Goal: Check status: Check status

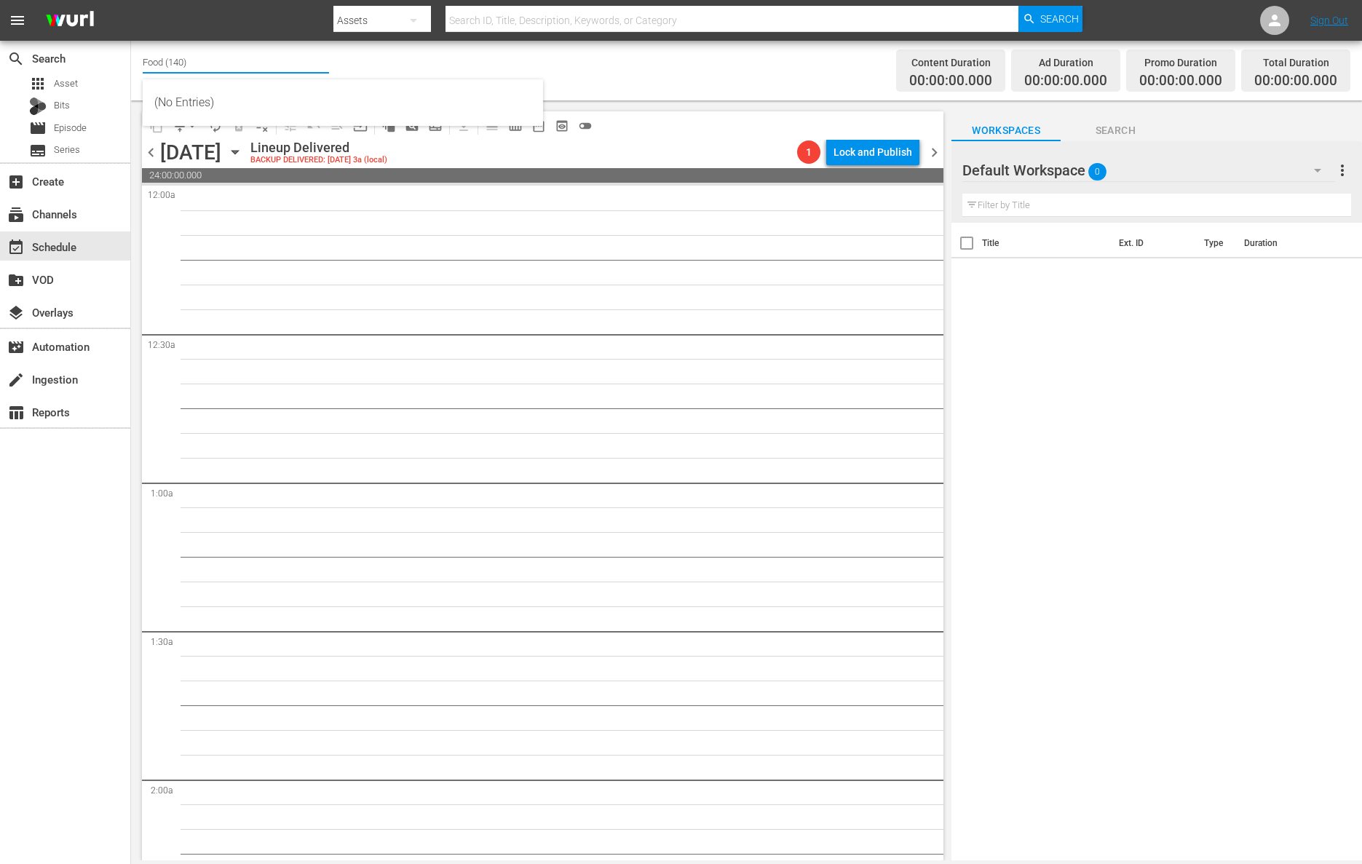
drag, startPoint x: 212, startPoint y: 63, endPoint x: 139, endPoint y: 56, distance: 73.1
click at [139, 56] on div "Channel Title Food (140) Bulk Remove Gaps & Overlaps Content Duration 00:00:00.…" at bounding box center [746, 71] width 1231 height 60
click at [176, 98] on div "Kids TV (1379 - jansonmedia_kidstv_1)" at bounding box center [342, 102] width 377 height 35
type input "Kids TV (1379 - jansonmedia_kidstv_1)"
click at [243, 150] on icon "button" at bounding box center [235, 152] width 16 height 16
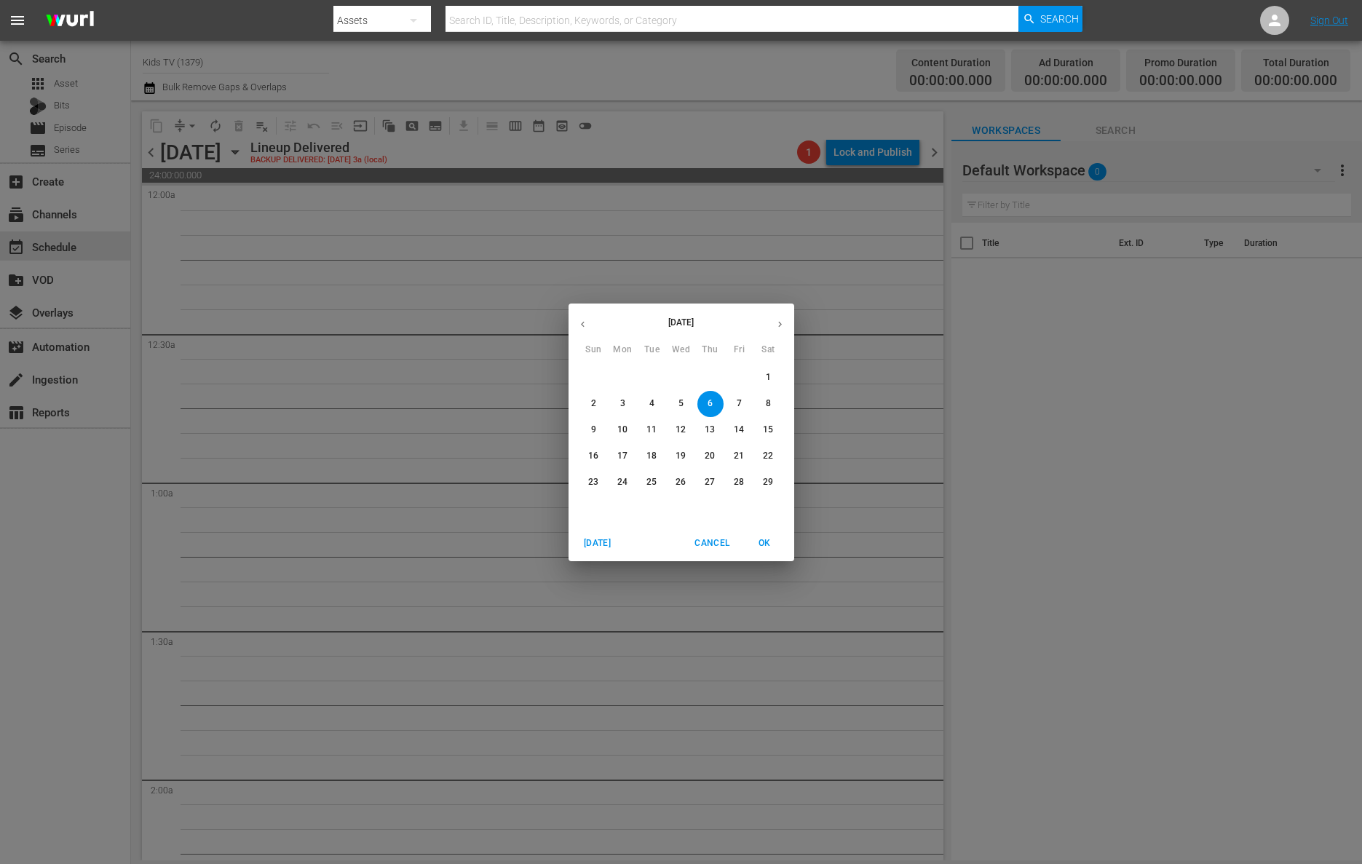
click at [776, 321] on icon "button" at bounding box center [780, 324] width 11 height 11
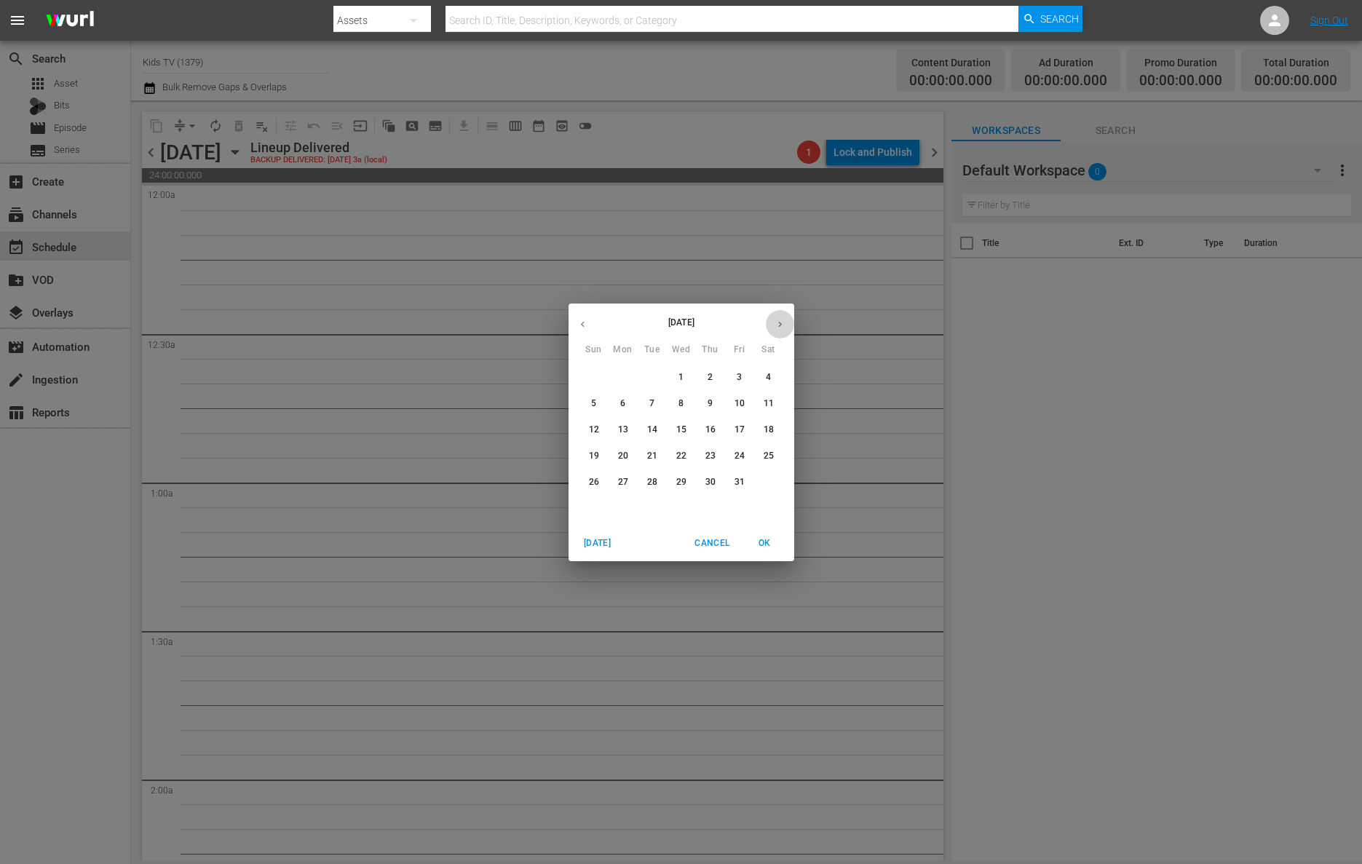
click at [776, 321] on icon "button" at bounding box center [780, 324] width 11 height 11
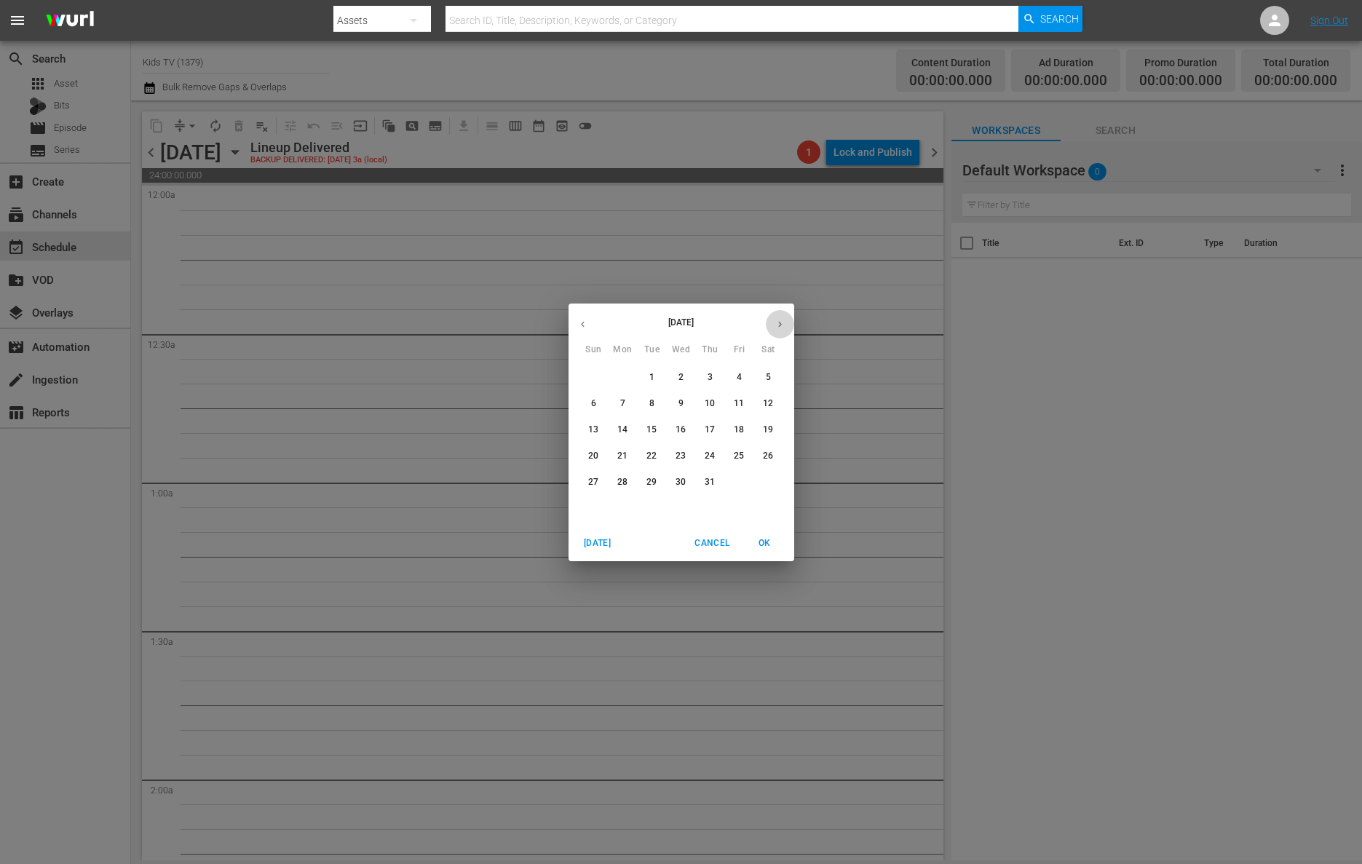
click at [772, 324] on button "button" at bounding box center [780, 324] width 28 height 28
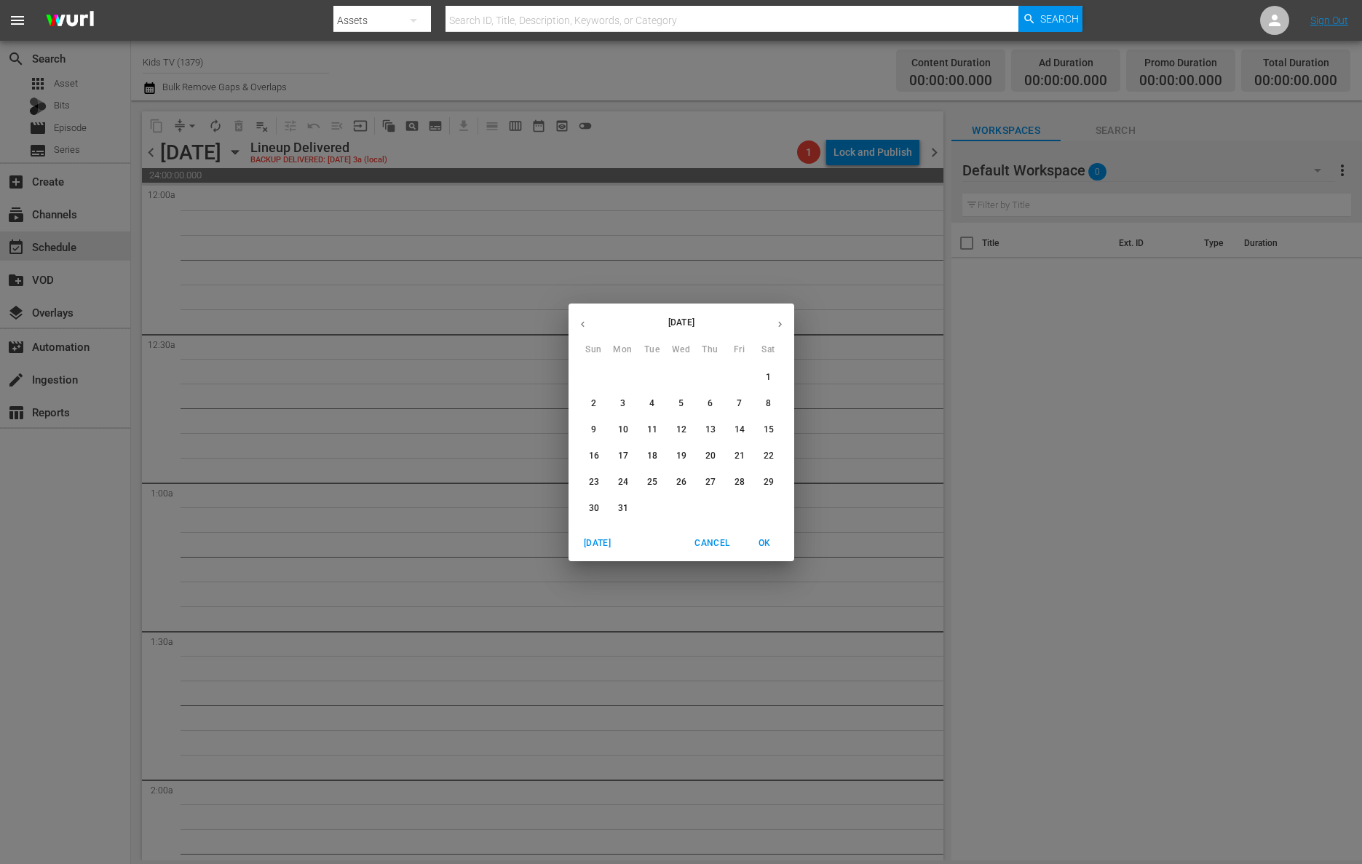
click at [772, 324] on button "button" at bounding box center [780, 324] width 28 height 28
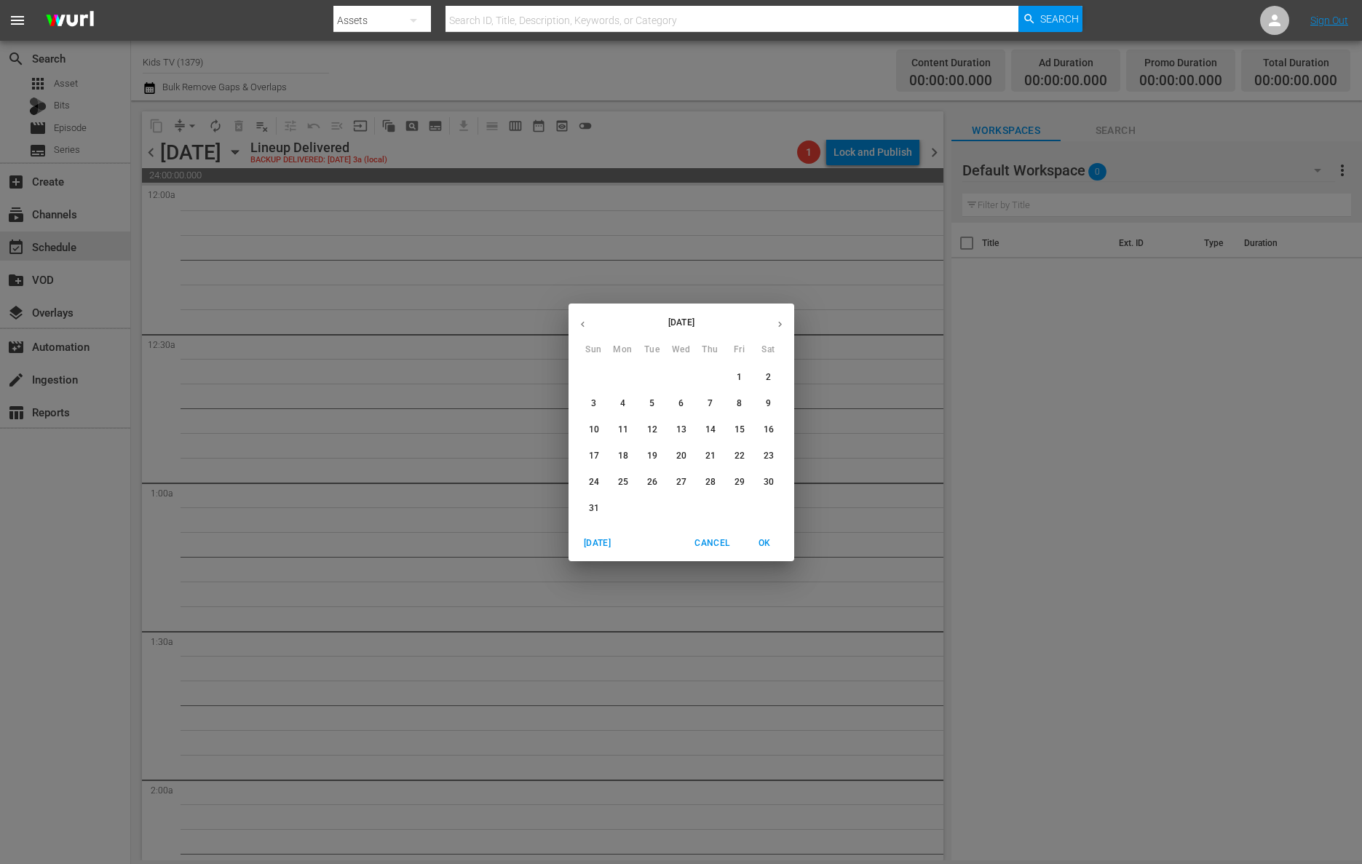
click at [772, 324] on button "button" at bounding box center [780, 324] width 28 height 28
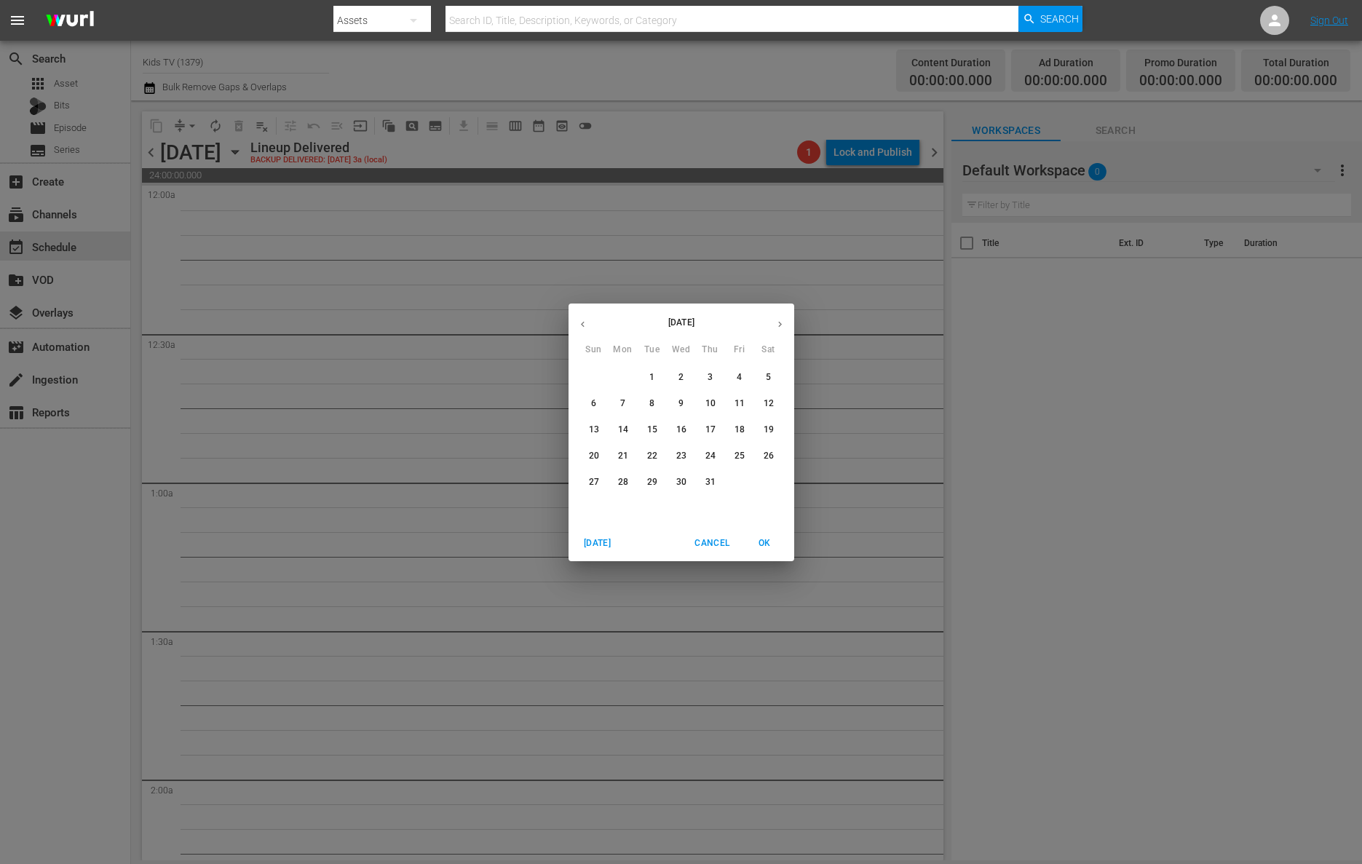
click at [772, 324] on button "button" at bounding box center [780, 324] width 28 height 28
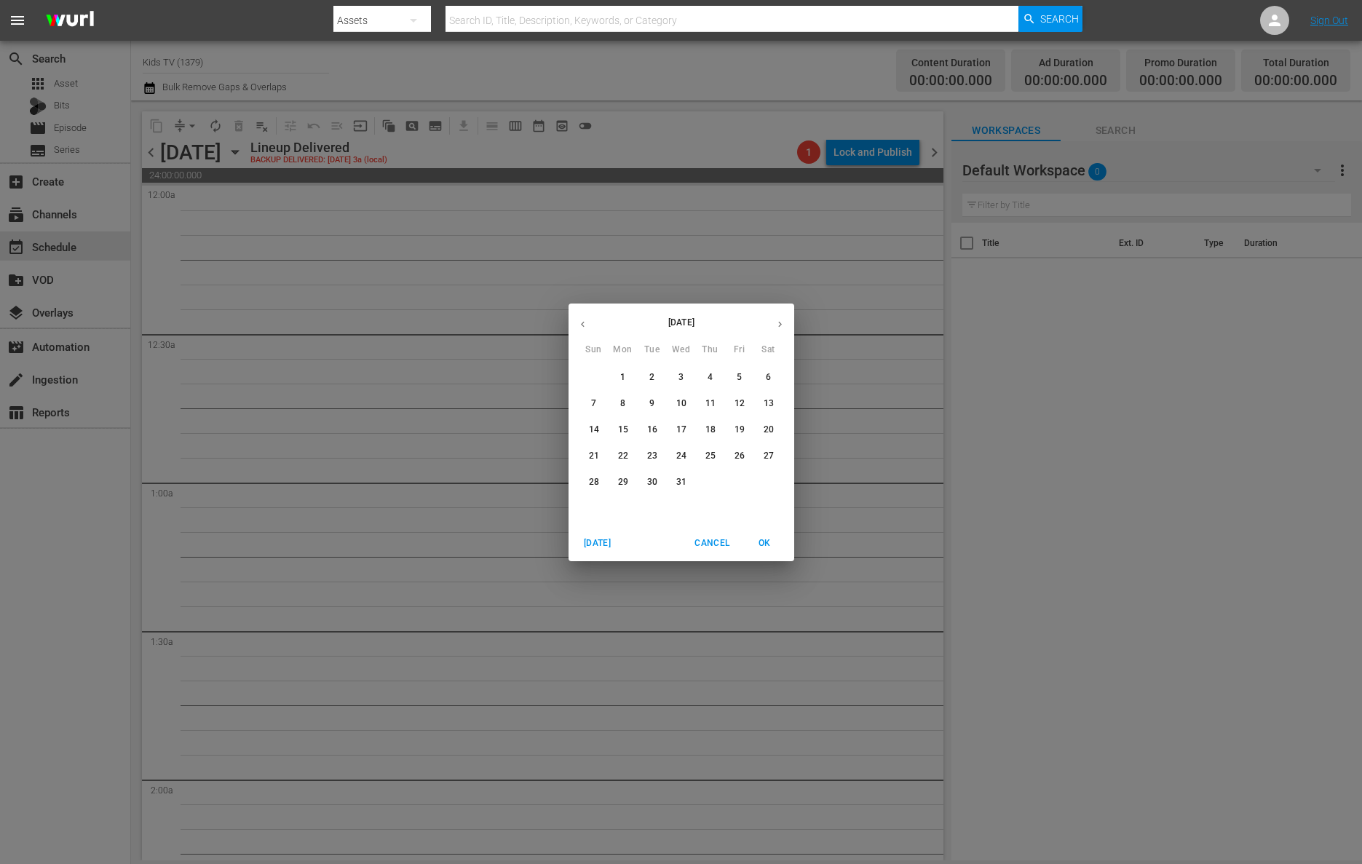
click at [772, 324] on button "button" at bounding box center [780, 324] width 28 height 28
click at [782, 326] on icon "button" at bounding box center [780, 324] width 11 height 11
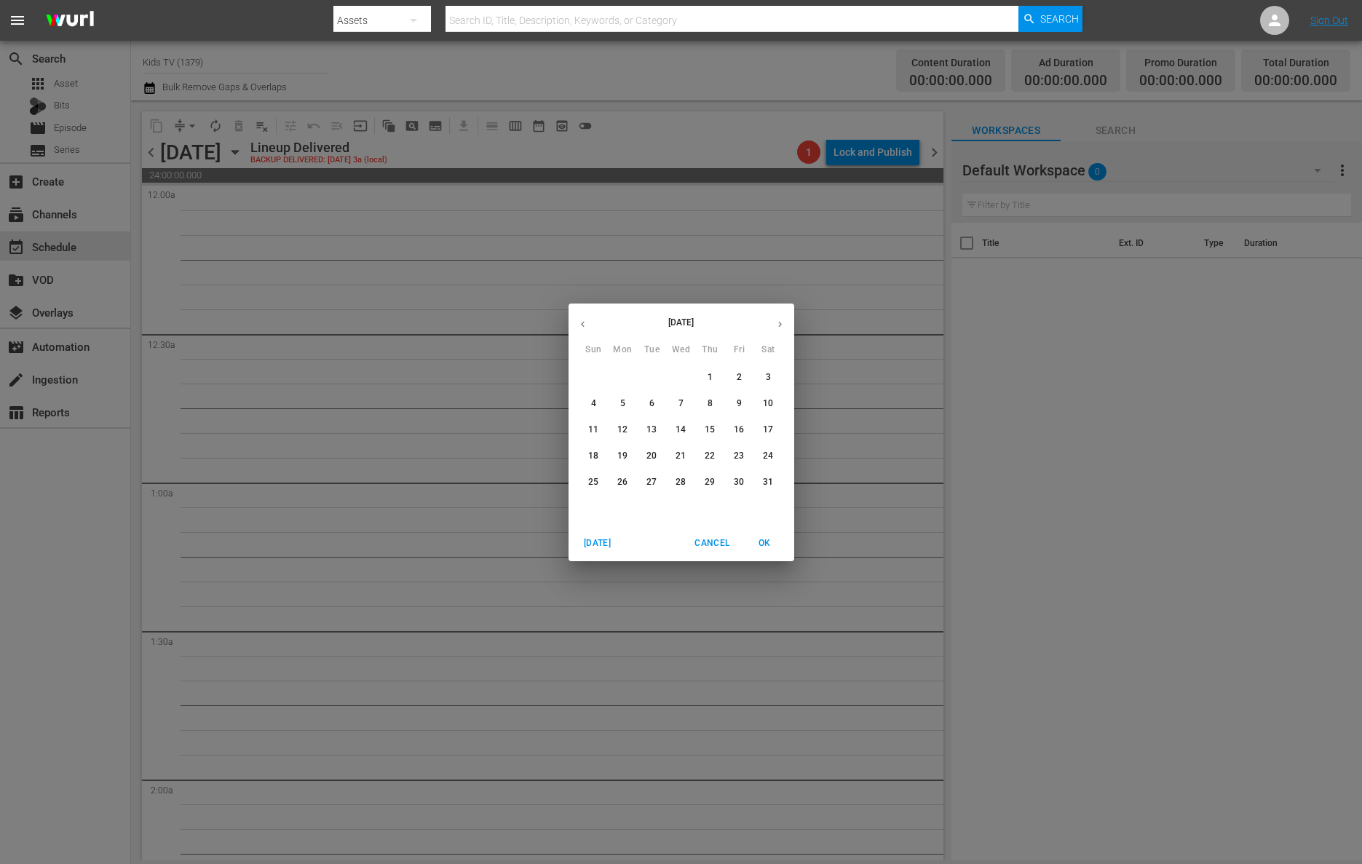
click at [782, 325] on icon "button" at bounding box center [780, 324] width 11 height 11
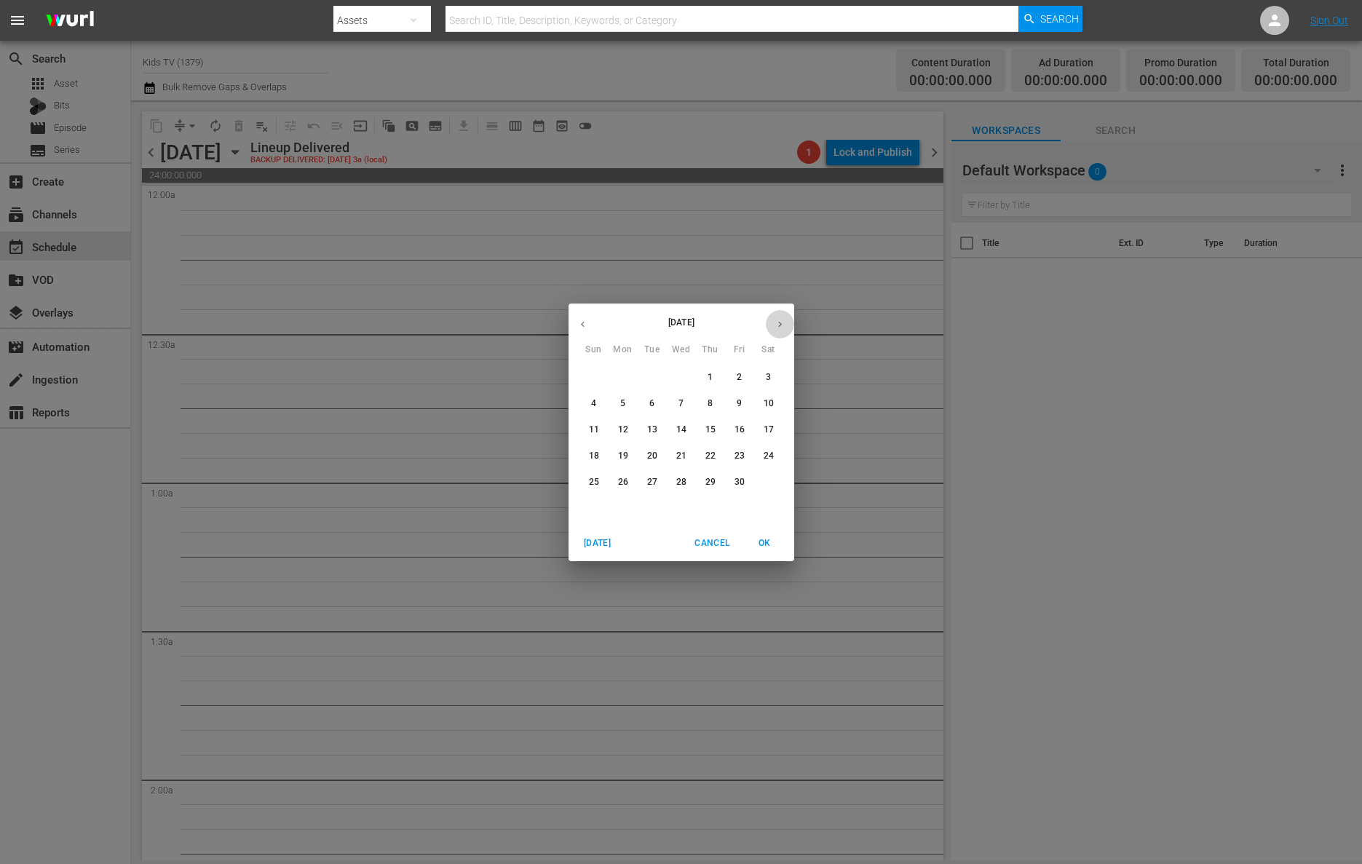
click at [782, 325] on icon "button" at bounding box center [780, 324] width 11 height 11
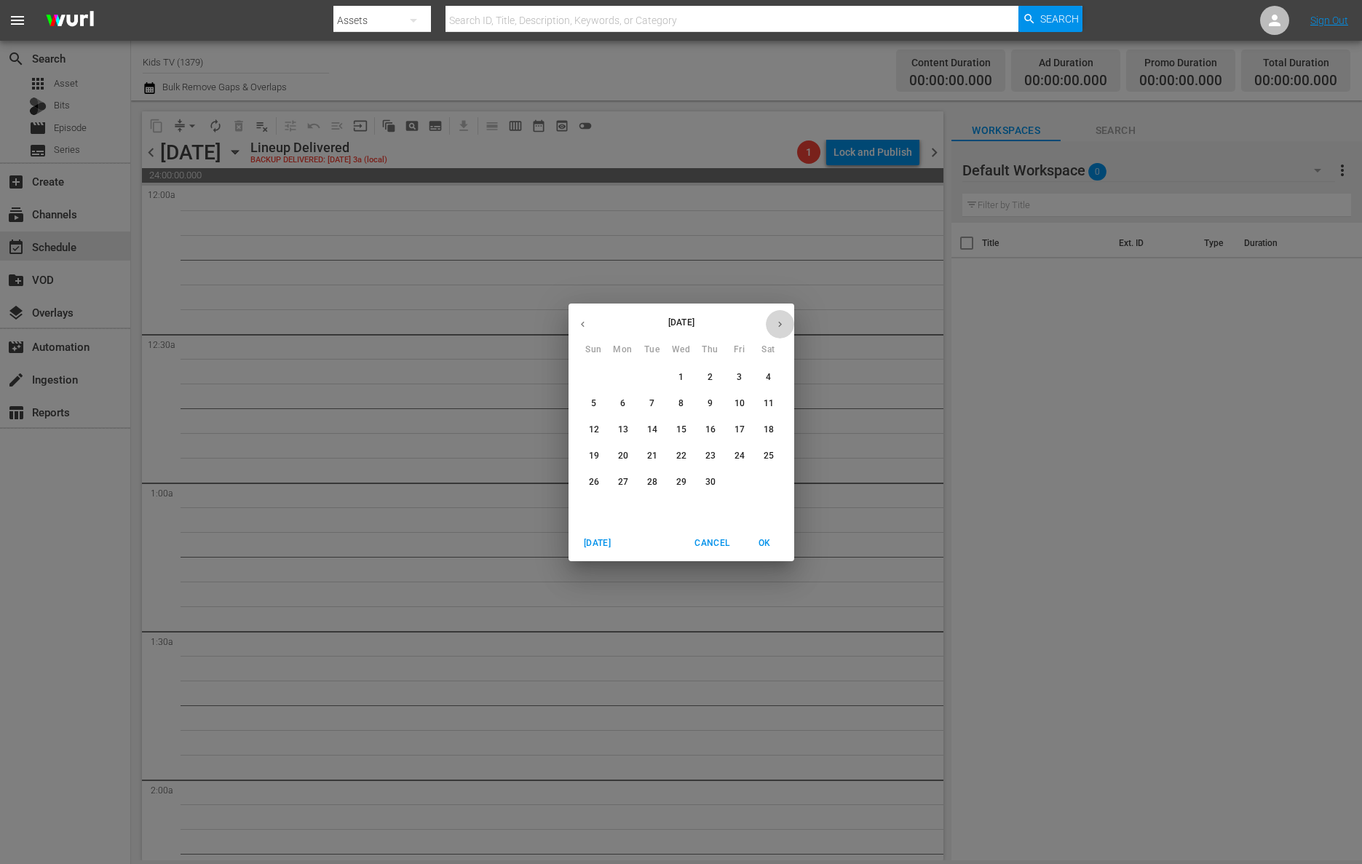
click at [782, 325] on icon "button" at bounding box center [780, 324] width 11 height 11
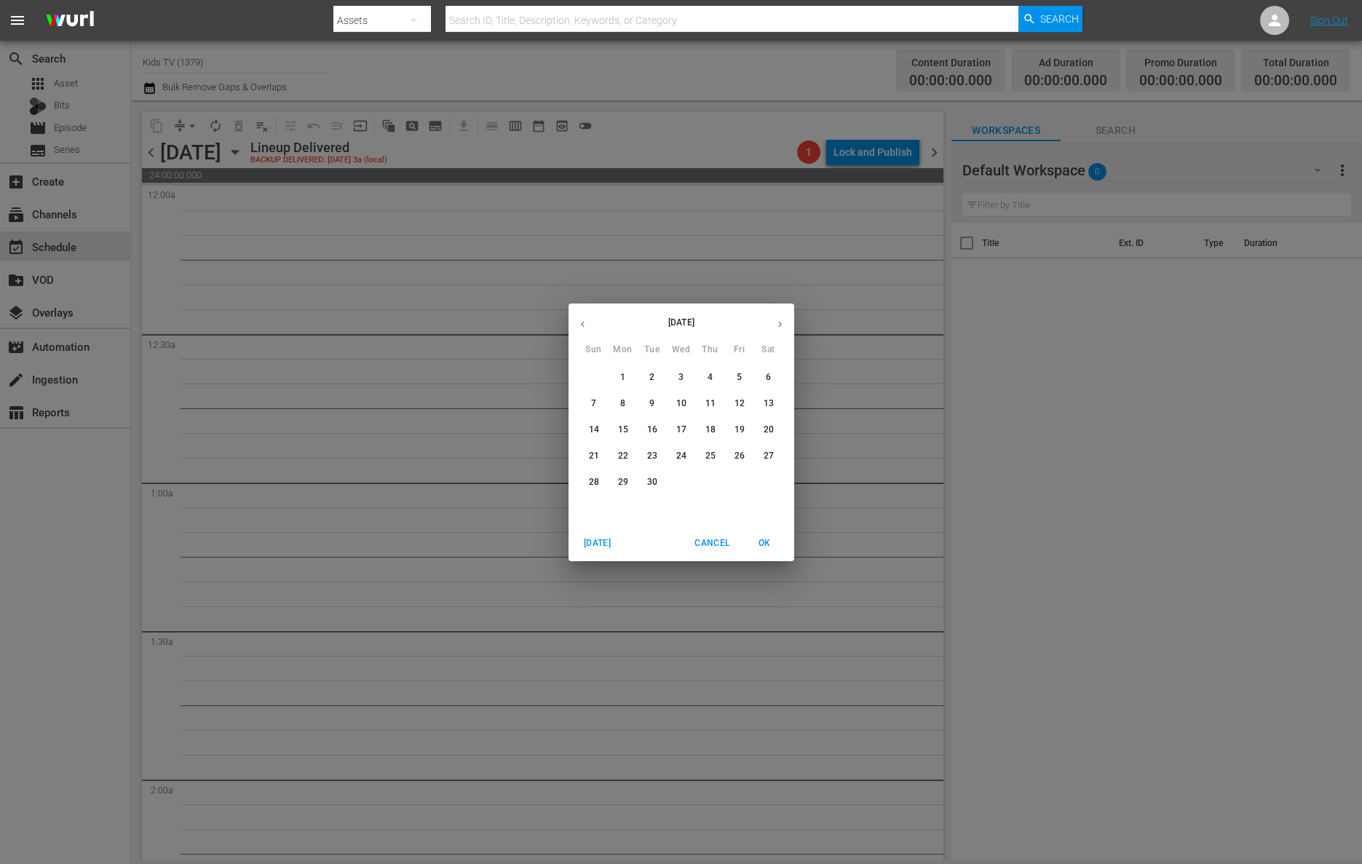
click at [782, 325] on icon "button" at bounding box center [780, 324] width 11 height 11
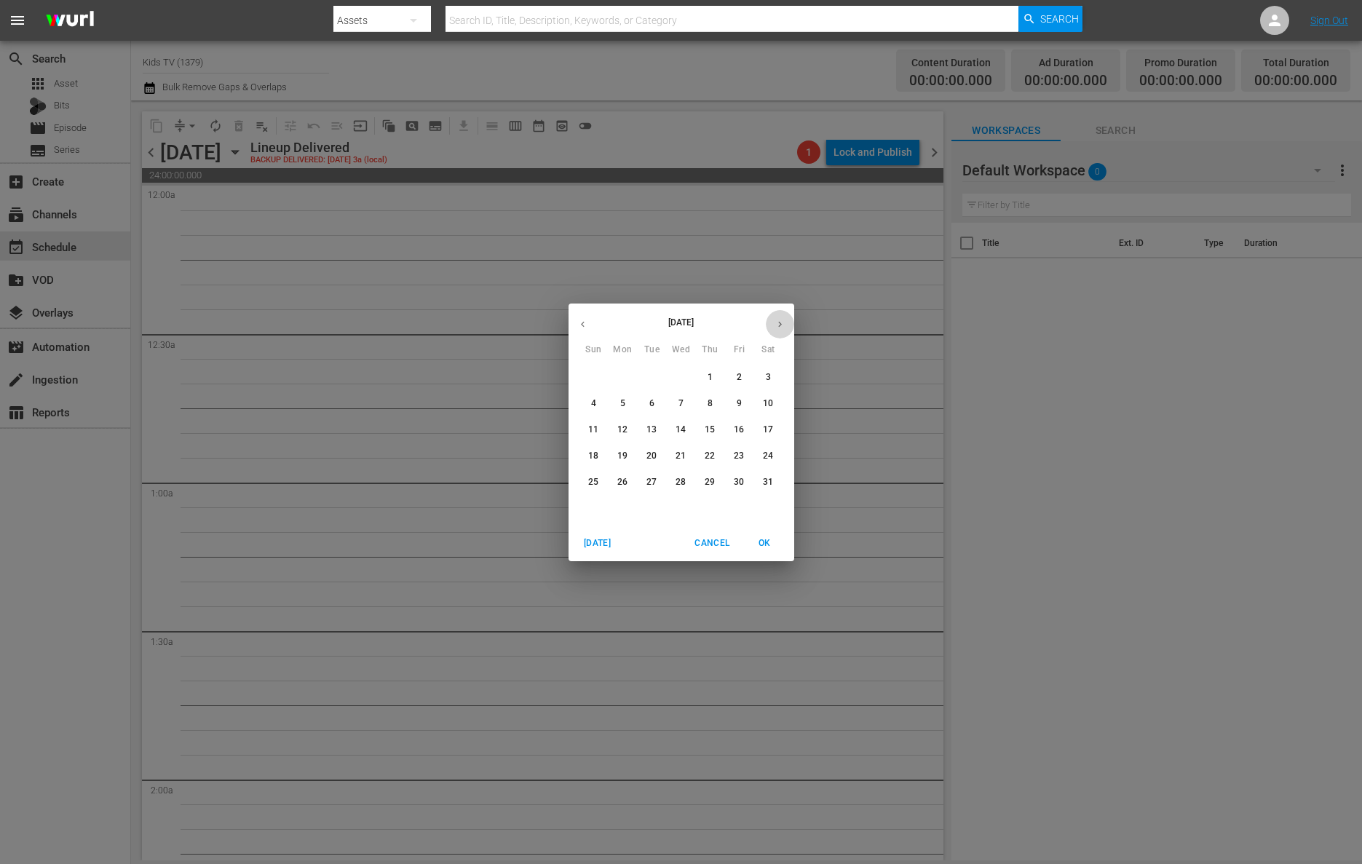
click at [782, 325] on icon "button" at bounding box center [780, 324] width 11 height 11
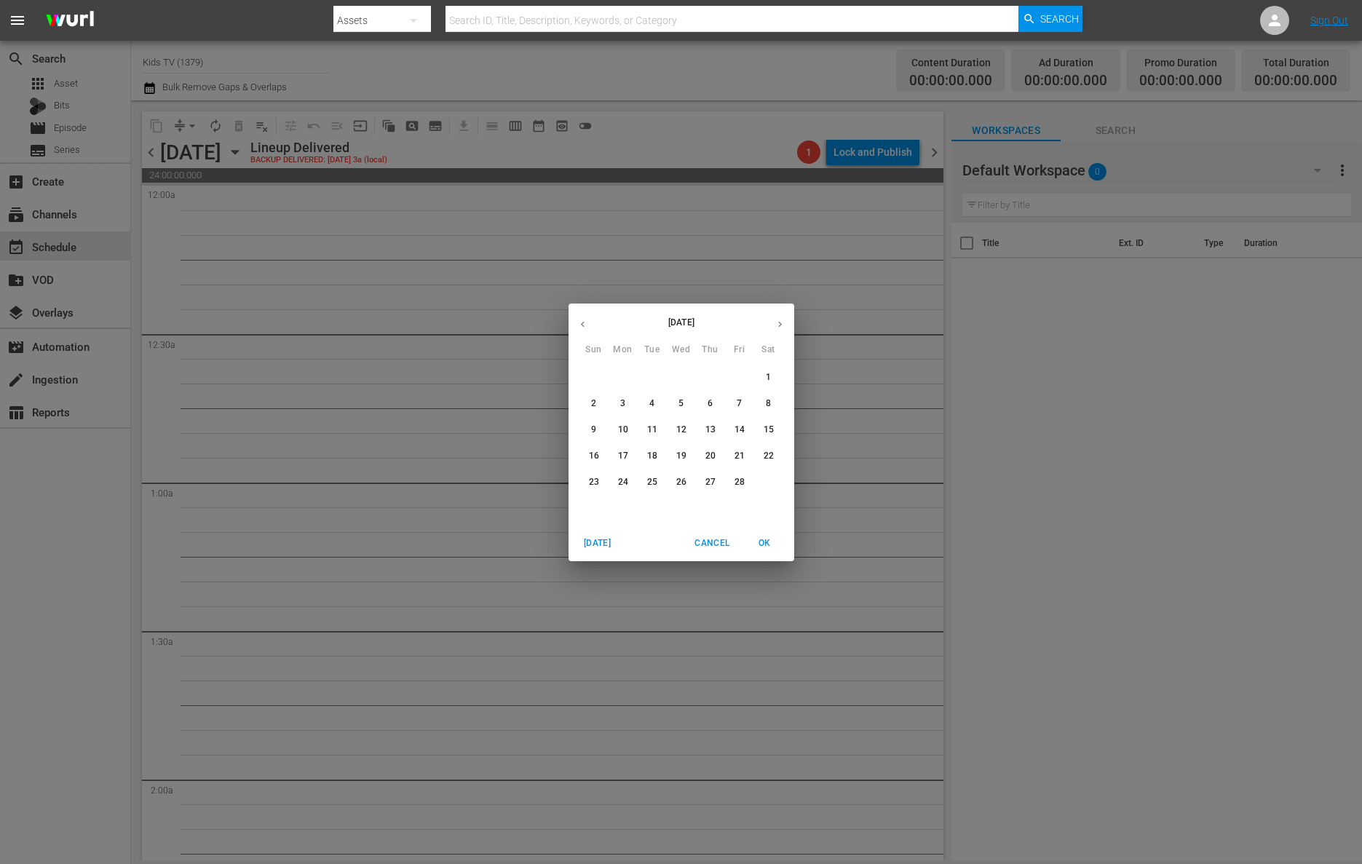
click at [782, 325] on icon "button" at bounding box center [780, 324] width 11 height 11
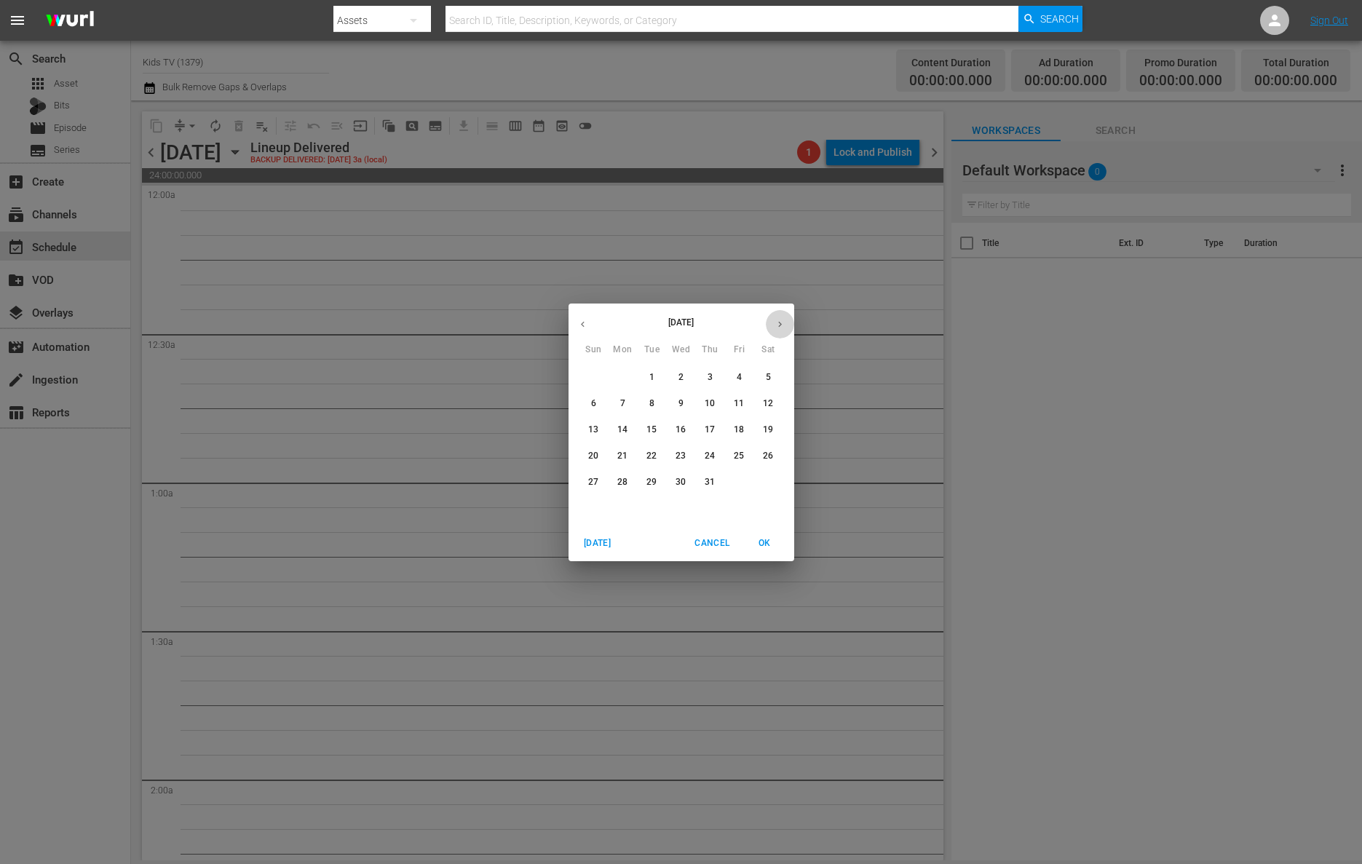
click at [782, 325] on icon "button" at bounding box center [780, 324] width 11 height 11
click at [749, 424] on span "17" at bounding box center [740, 430] width 26 height 12
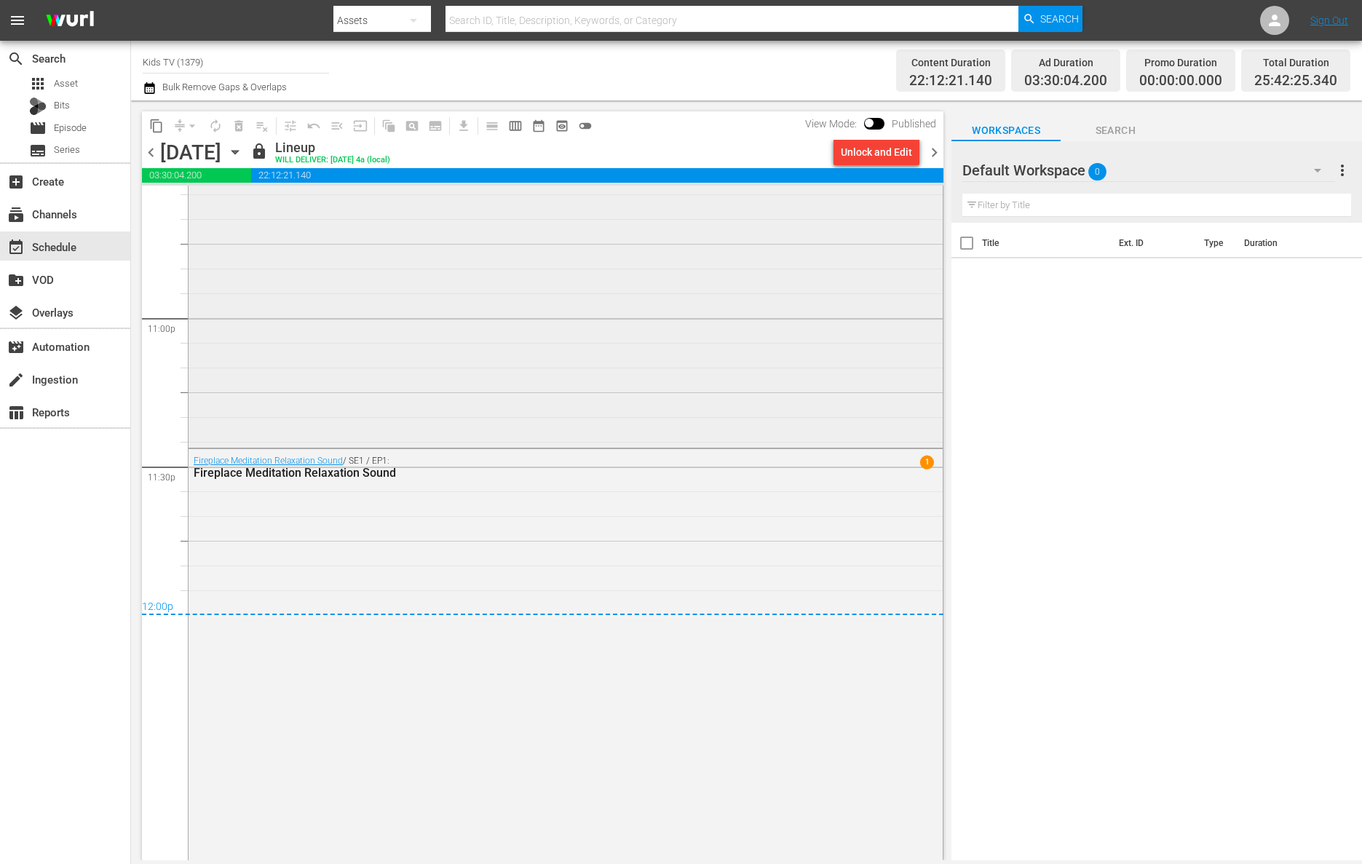
scroll to position [6668, 0]
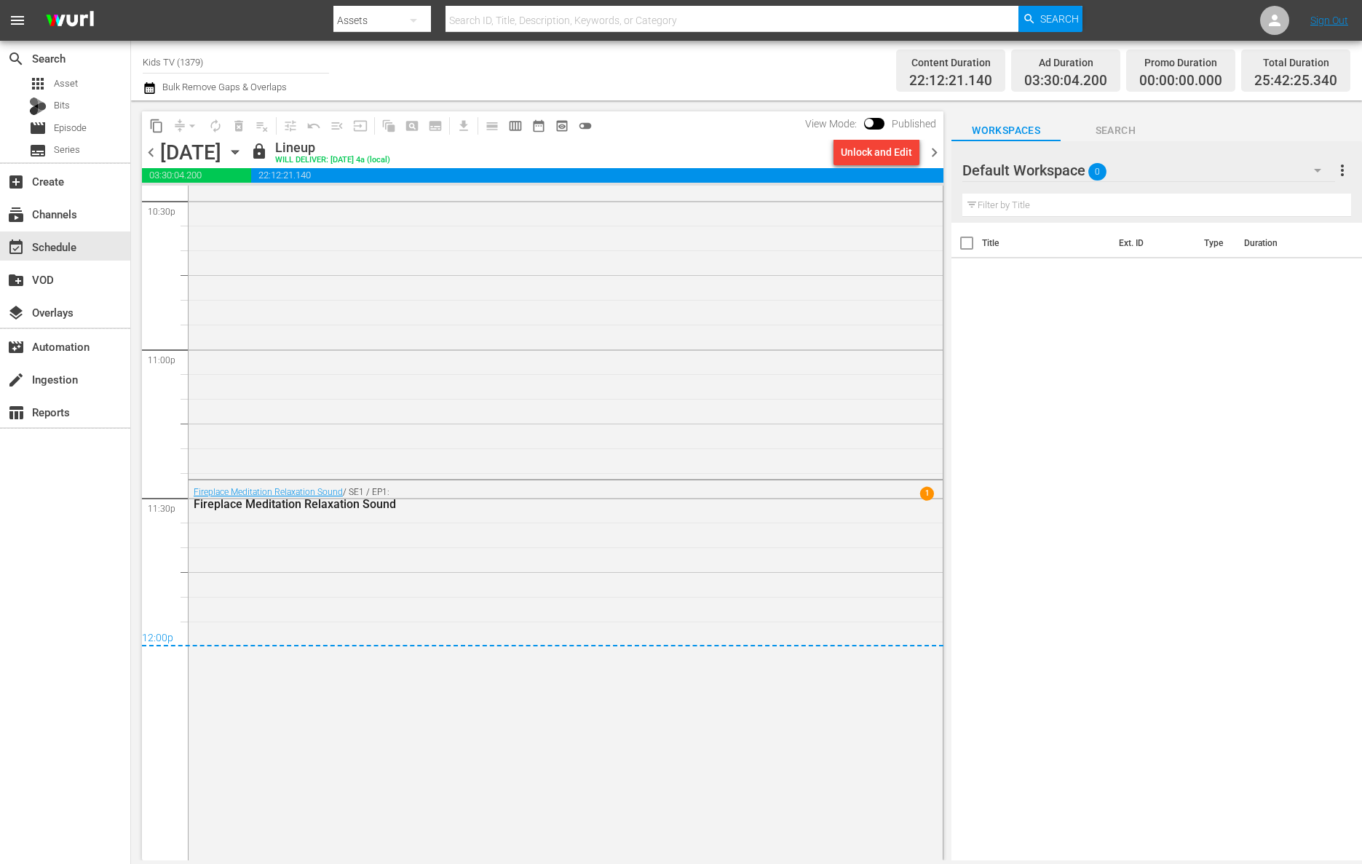
click at [243, 150] on icon "button" at bounding box center [235, 152] width 16 height 16
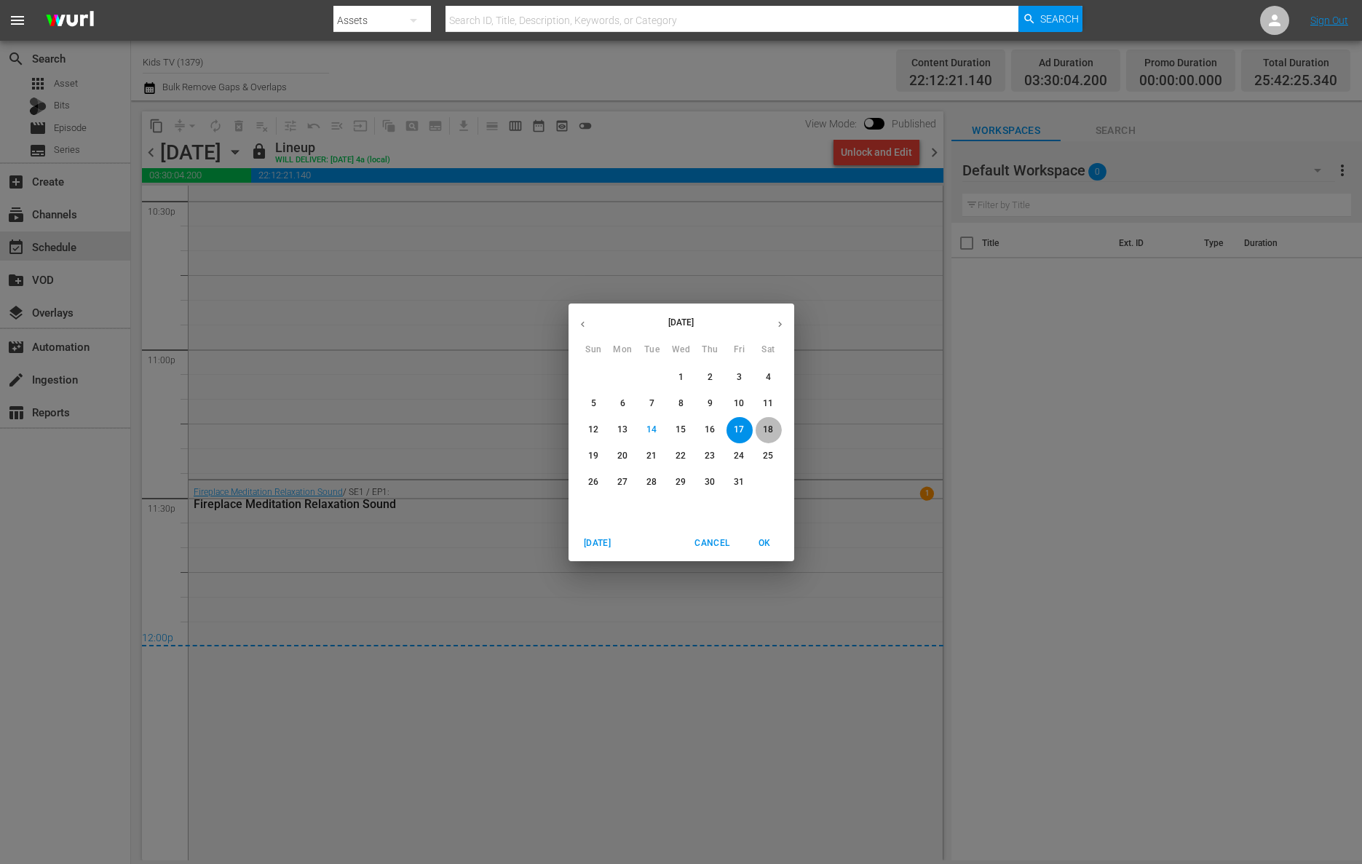
click at [762, 440] on button "18" at bounding box center [769, 430] width 26 height 26
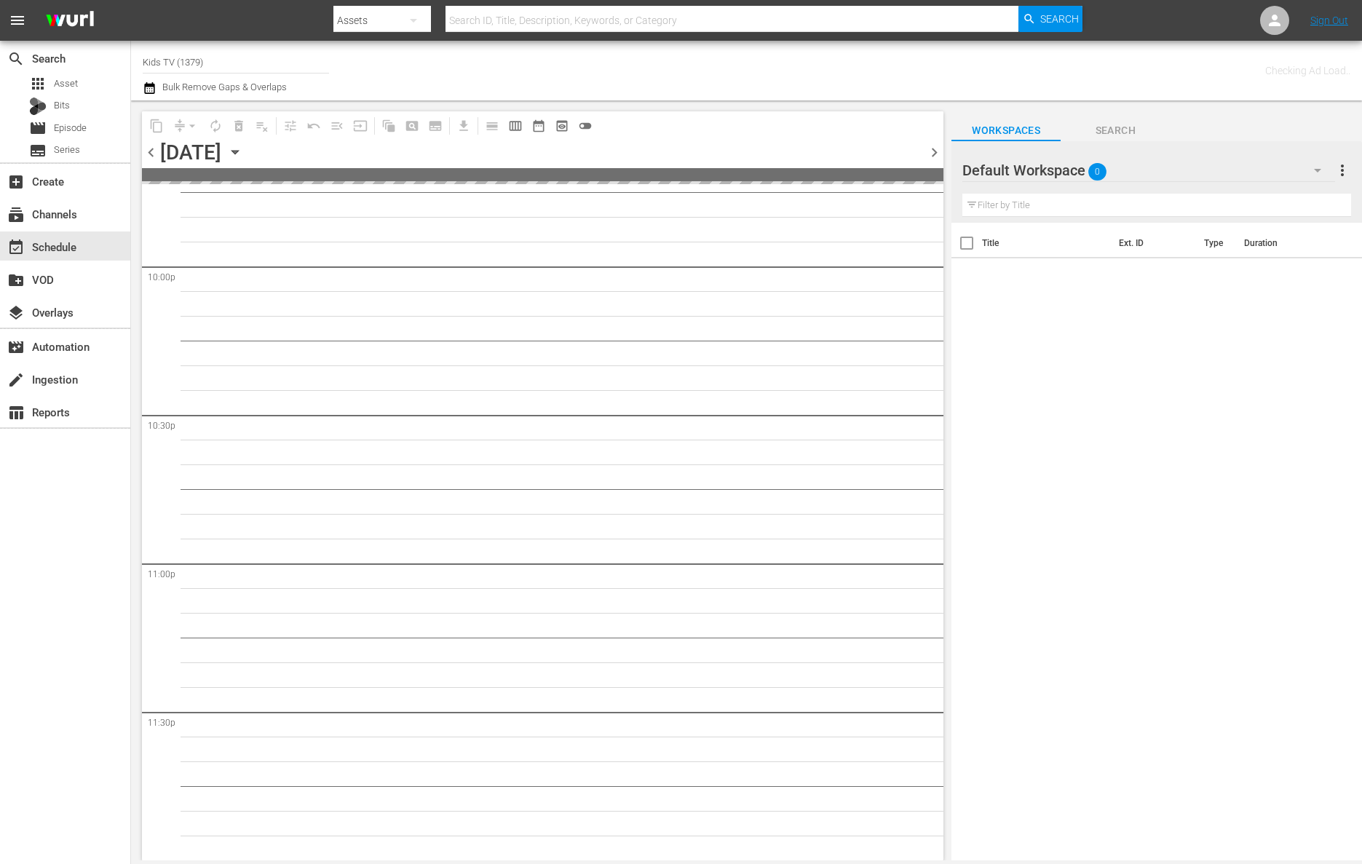
scroll to position [6452, 0]
click at [238, 151] on icon "button" at bounding box center [235, 153] width 7 height 4
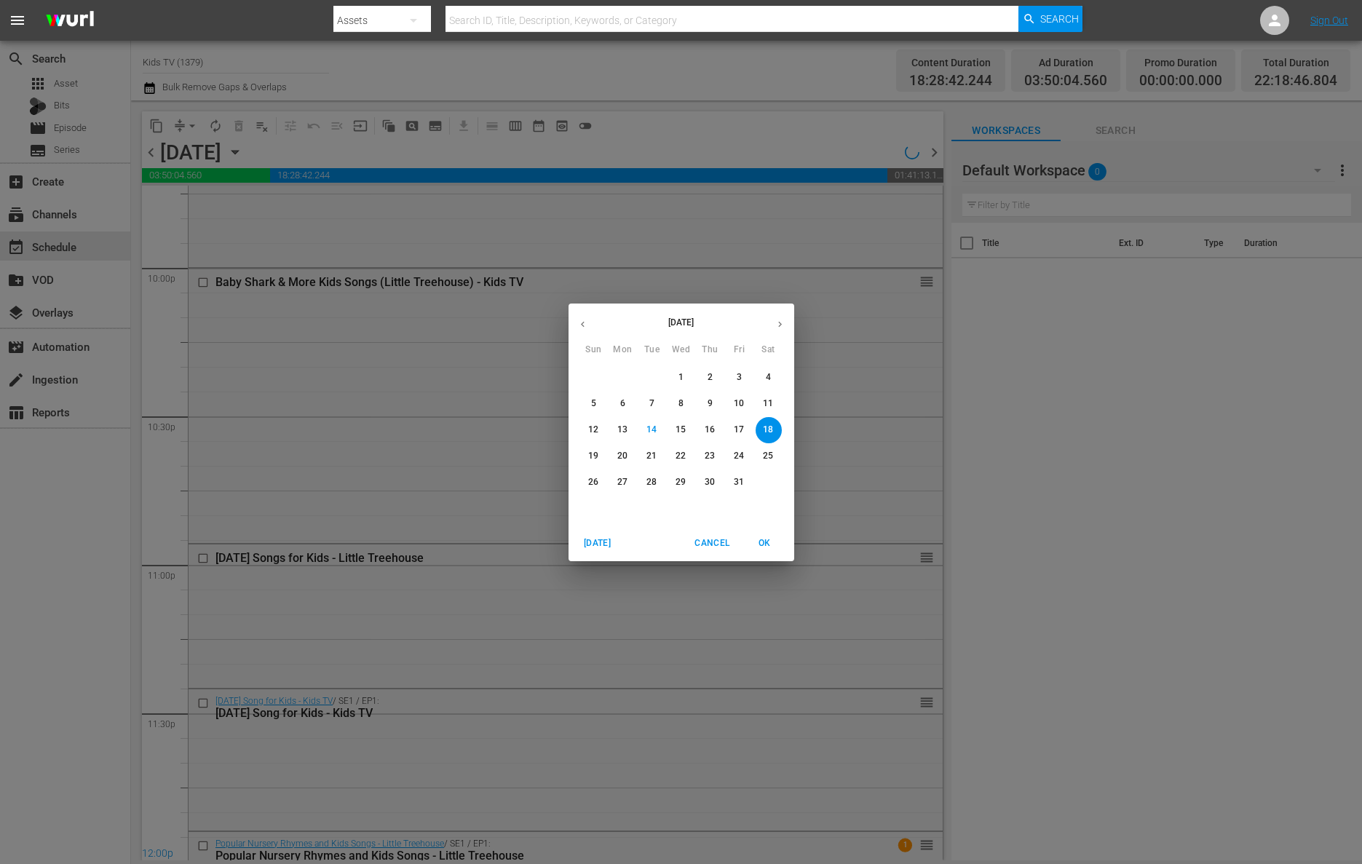
scroll to position [6618, 0]
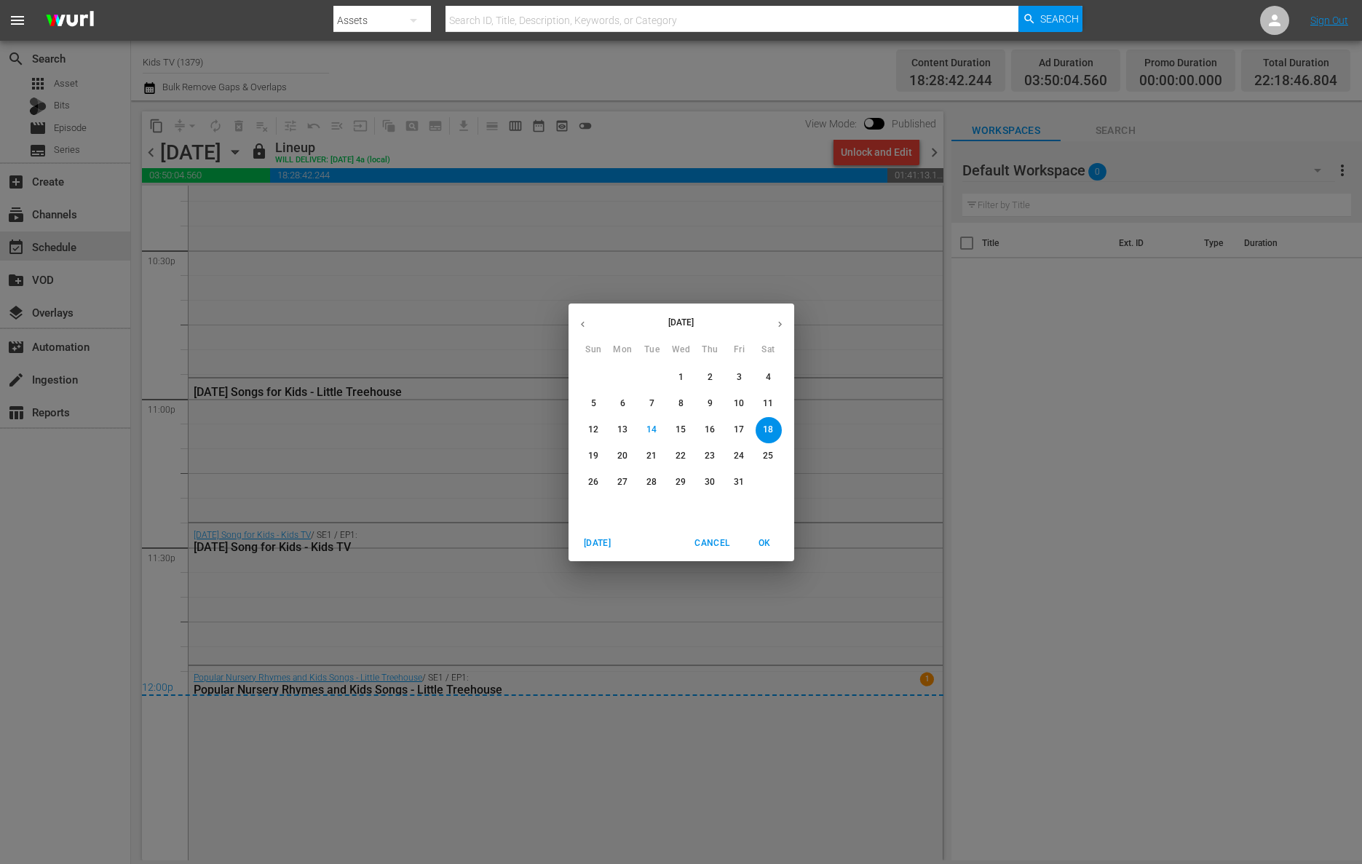
click at [592, 457] on p "19" at bounding box center [593, 456] width 10 height 12
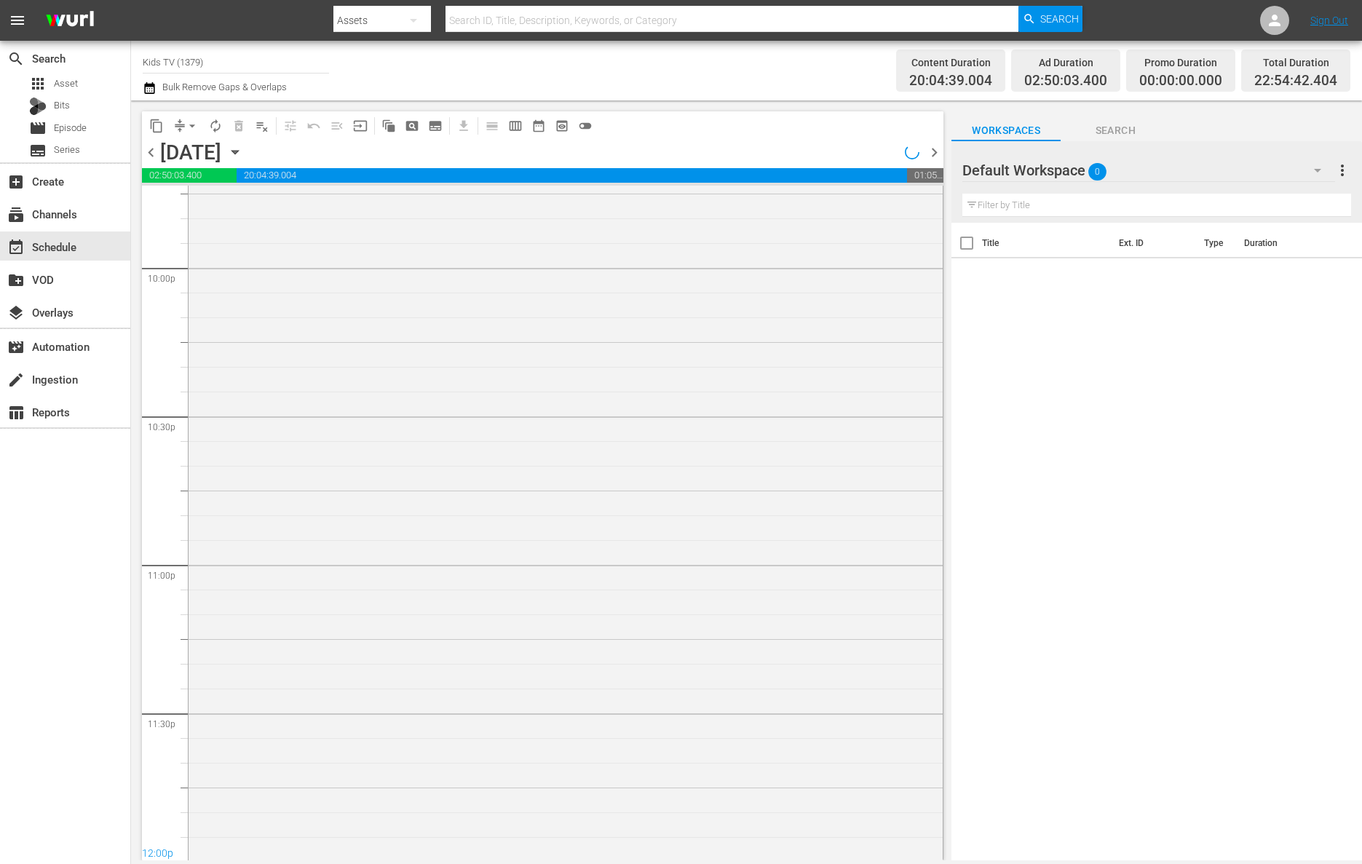
scroll to position [6463, 0]
